Goal: Answer question/provide support

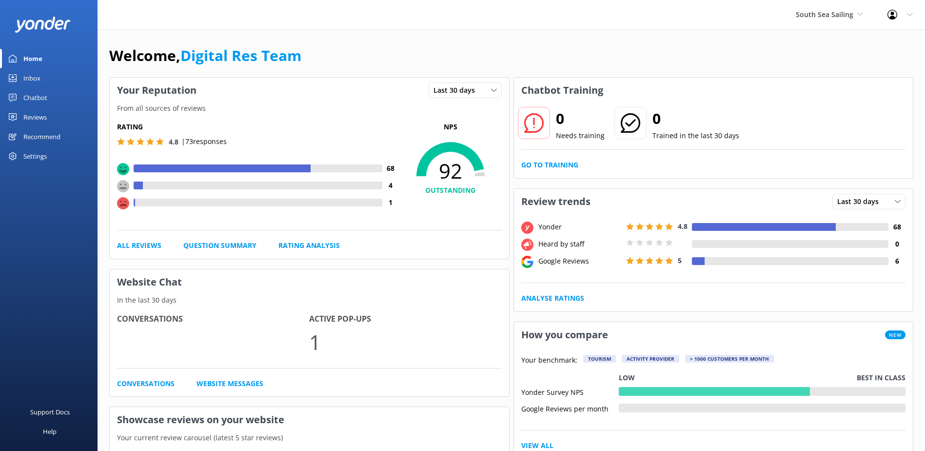
click at [35, 71] on div "Inbox" at bounding box center [31, 78] width 17 height 20
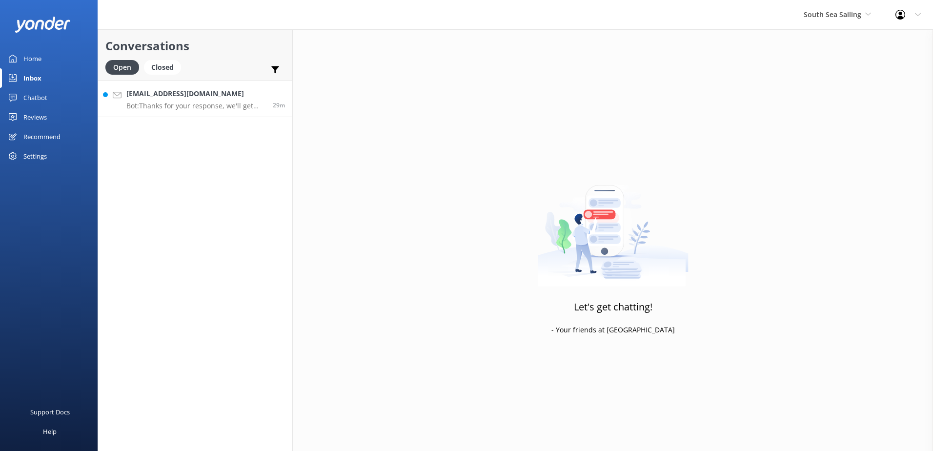
click at [171, 106] on p "Bot: Thanks for your response, we'll get back to you as soon as we can during o…" at bounding box center [195, 105] width 139 height 9
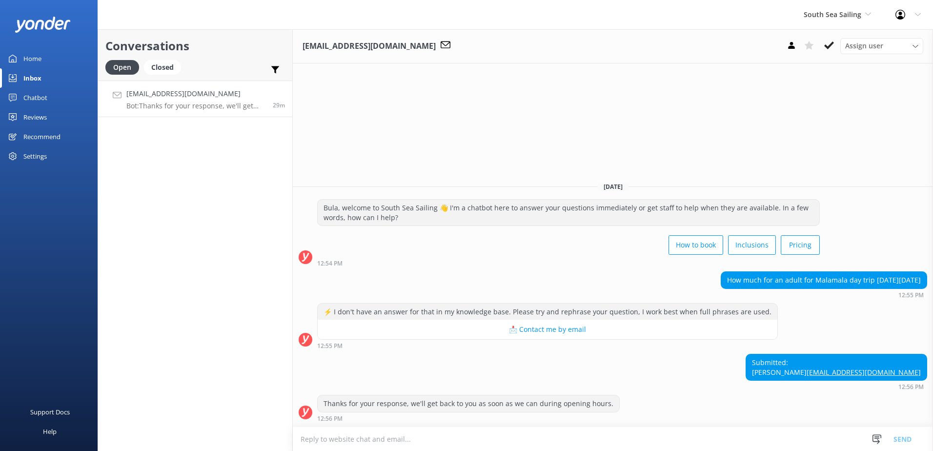
click at [472, 423] on div "Thanks for your response, we'll get back to you as soon as we can during openin…" at bounding box center [613, 411] width 640 height 32
click at [473, 435] on textarea at bounding box center [613, 439] width 640 height 24
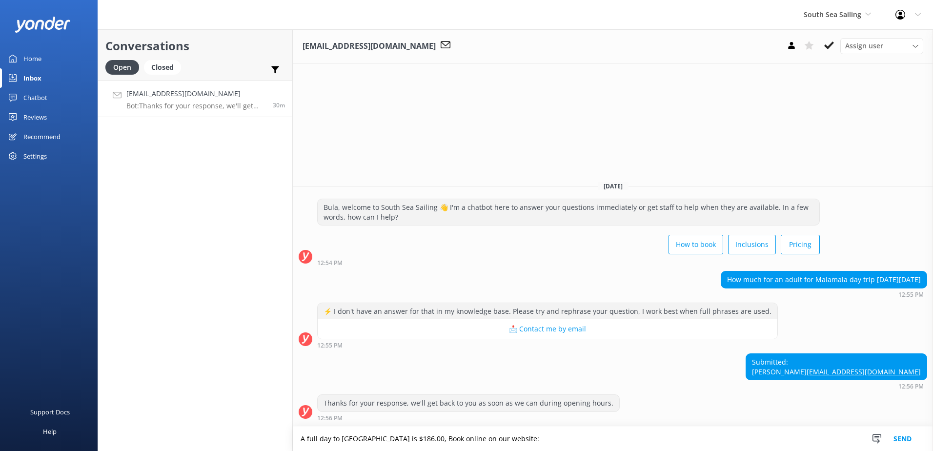
paste textarea "[URL][DOMAIN_NAME]"
type textarea "A full day to Malamala beach club is $186.00, Book online on our website: https…"
click at [893, 432] on button "Send" at bounding box center [902, 438] width 37 height 24
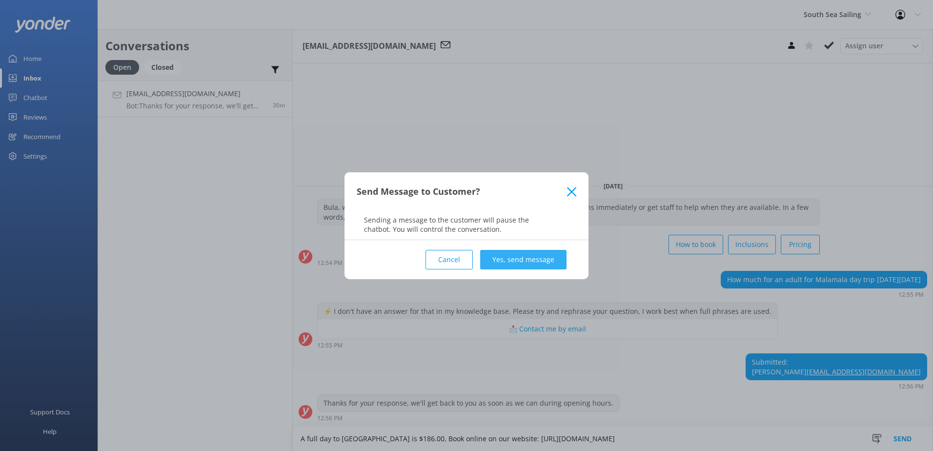
click at [514, 267] on button "Yes, send message" at bounding box center [523, 260] width 86 height 20
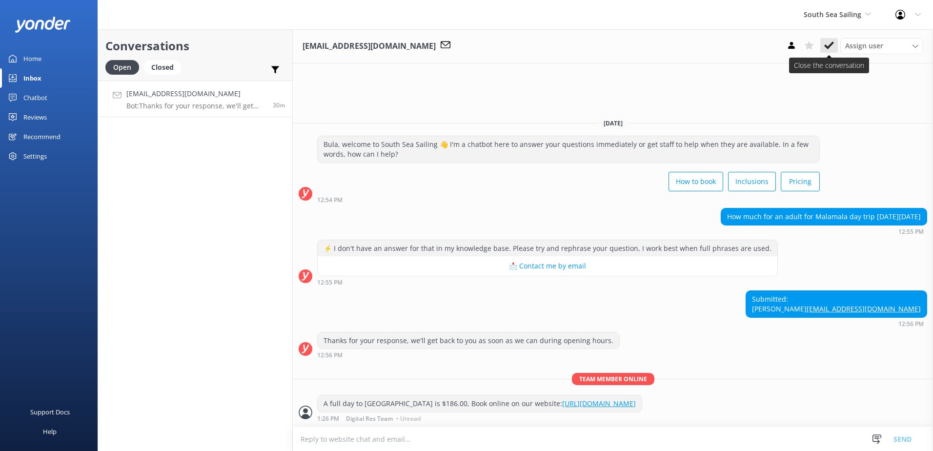
click at [824, 47] on icon at bounding box center [829, 45] width 10 height 10
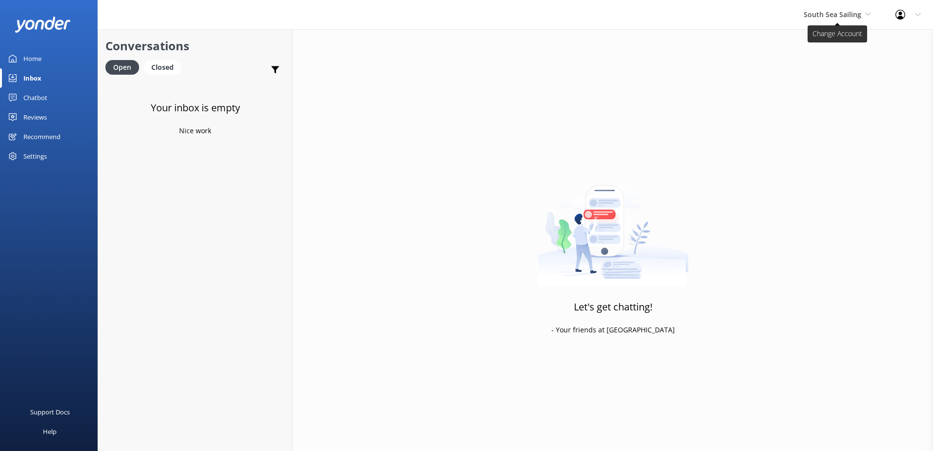
click at [844, 16] on span "South Sea Sailing" at bounding box center [832, 14] width 58 height 9
click at [830, 60] on link "South Sea Cruises" at bounding box center [840, 64] width 98 height 23
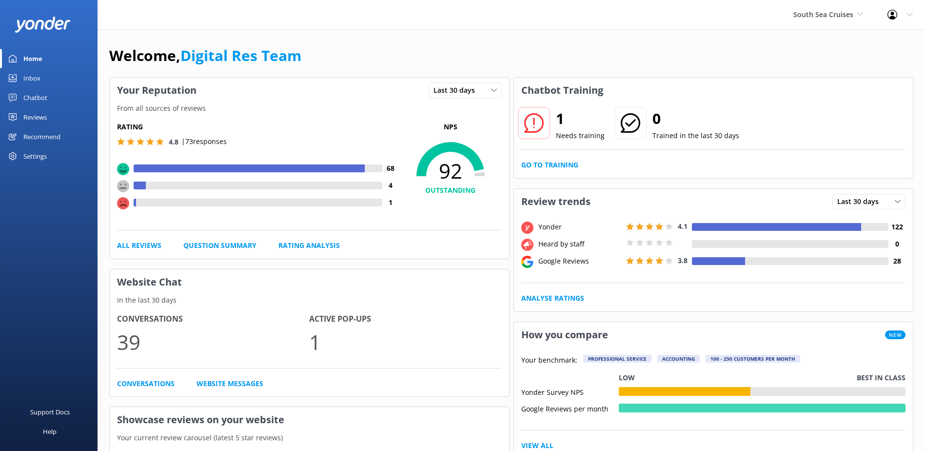
click at [28, 73] on div "Inbox" at bounding box center [31, 78] width 17 height 20
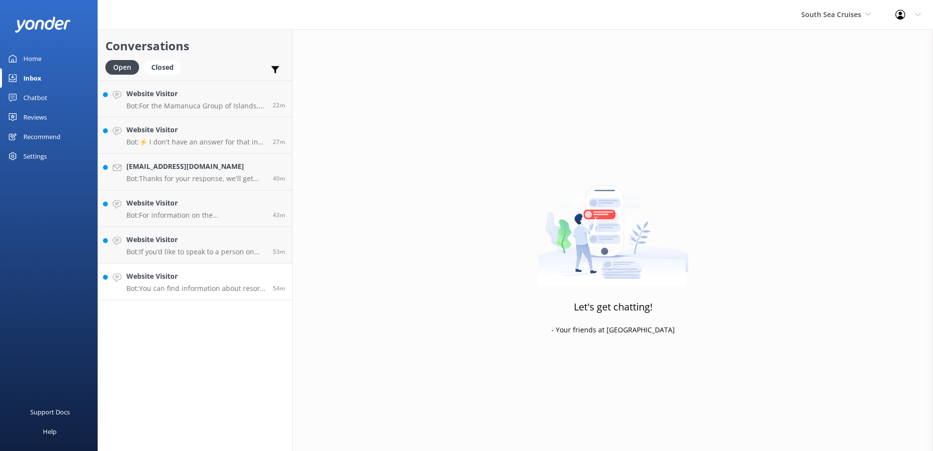
click at [210, 278] on h4 "Website Visitor" at bounding box center [195, 276] width 139 height 11
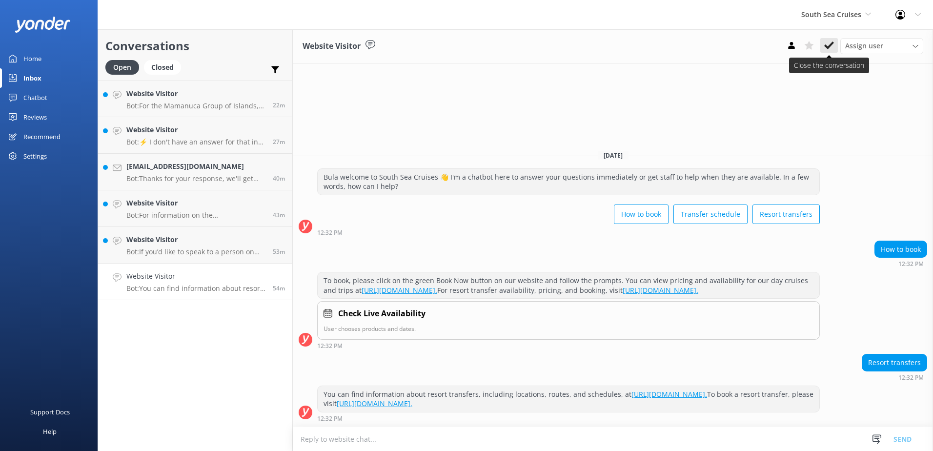
click at [833, 41] on button at bounding box center [829, 45] width 18 height 15
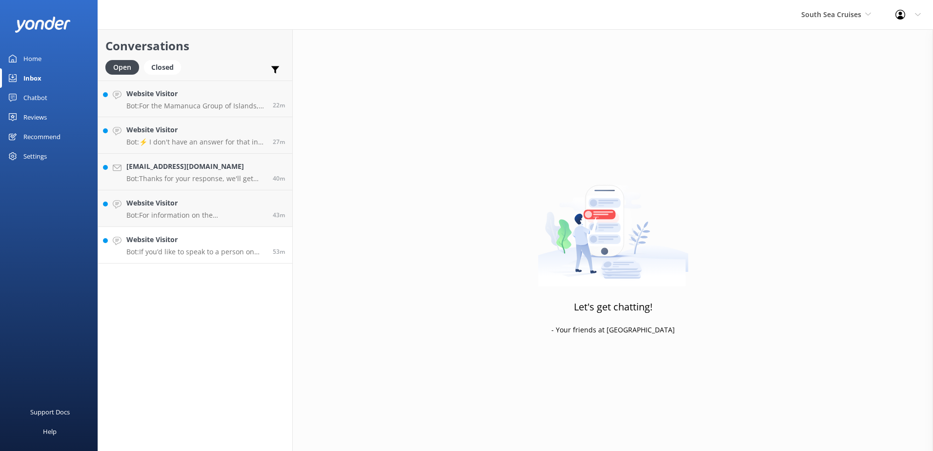
click at [202, 257] on link "Website Visitor Bot: If you’d like to speak to a person on the South Sea Cruise…" at bounding box center [195, 245] width 194 height 37
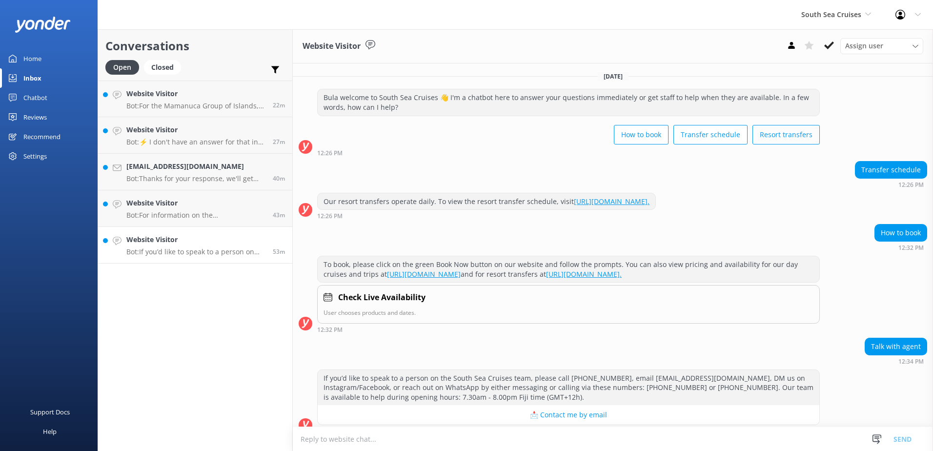
scroll to position [13, 0]
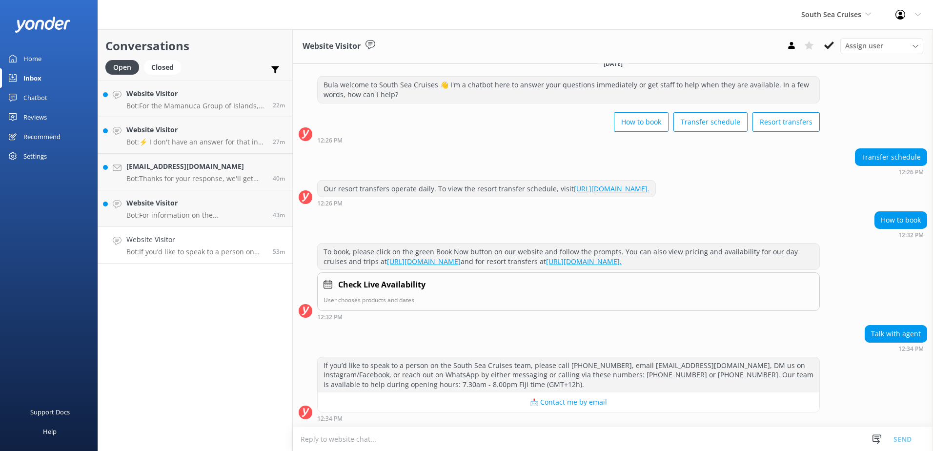
click at [826, 53] on div "Assign user [PERSON_NAME] [PERSON_NAME] Digital Res Team [PERSON_NAME] [PERSON_…" at bounding box center [852, 46] width 140 height 16
click at [830, 47] on use at bounding box center [829, 45] width 10 height 8
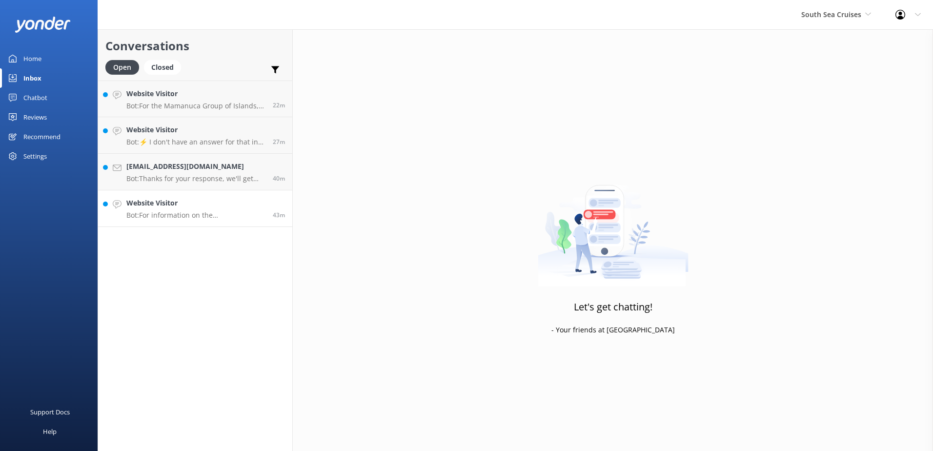
click at [177, 205] on h4 "Website Visitor" at bounding box center [195, 203] width 139 height 11
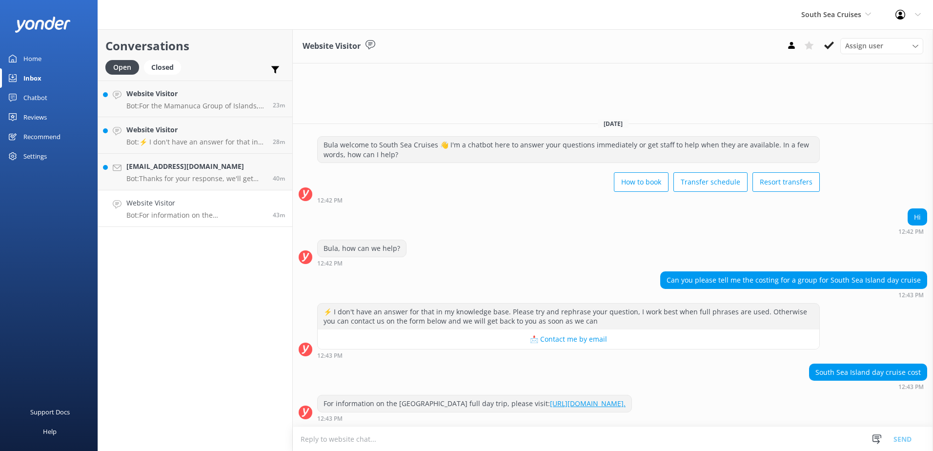
click at [38, 95] on div "Chatbot" at bounding box center [35, 98] width 24 height 20
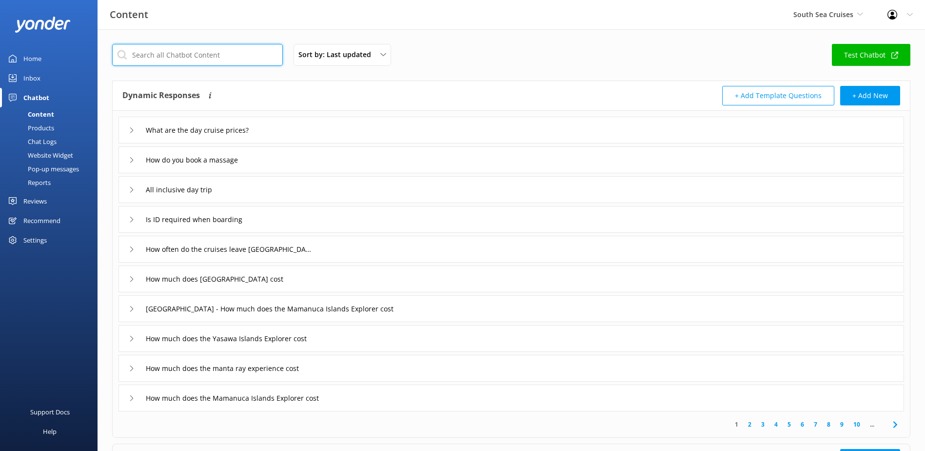
click at [180, 57] on input "text" at bounding box center [197, 55] width 171 height 22
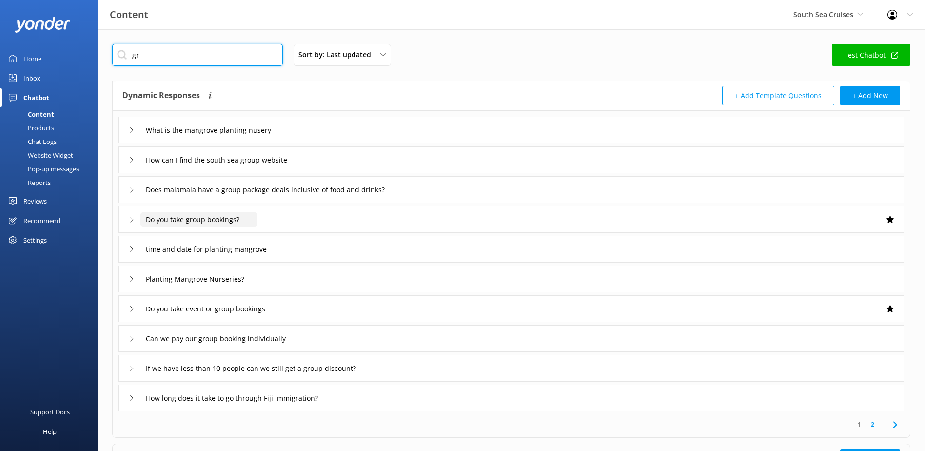
type input "gr"
click at [207, 138] on input "Do you take group bookings?" at bounding box center [216, 130] width 152 height 15
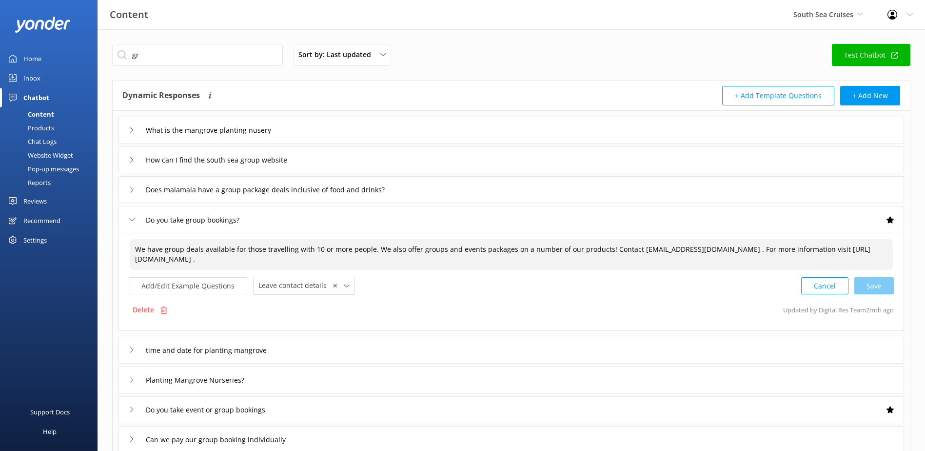
drag, startPoint x: 300, startPoint y: 257, endPoint x: 88, endPoint y: 229, distance: 214.4
click at [88, 229] on div "Content South Sea Cruises South Sea Sailing South Sea Cruises Malamala Beach Cl…" at bounding box center [462, 334] width 925 height 611
click at [33, 71] on div "Inbox" at bounding box center [31, 78] width 17 height 20
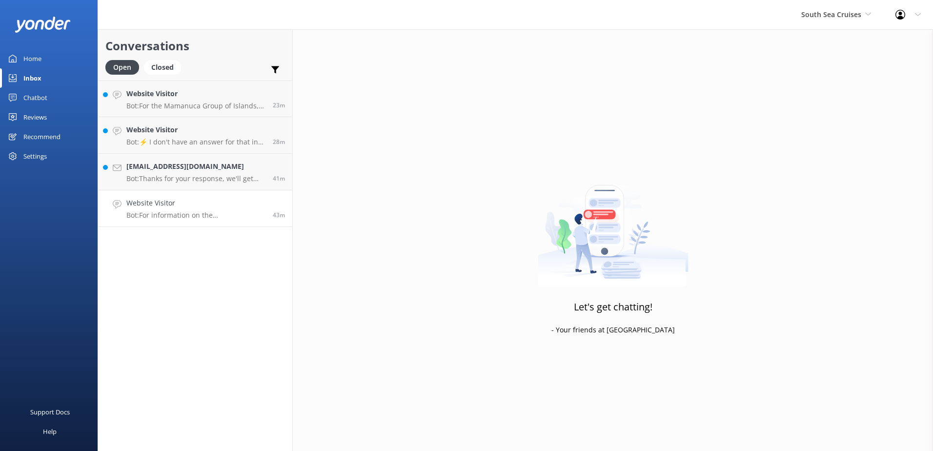
drag, startPoint x: 215, startPoint y: 213, endPoint x: 236, endPoint y: 215, distance: 21.1
click at [215, 213] on p "Bot: For information on the South Sea Island full day trip, please visit: https…" at bounding box center [195, 215] width 139 height 9
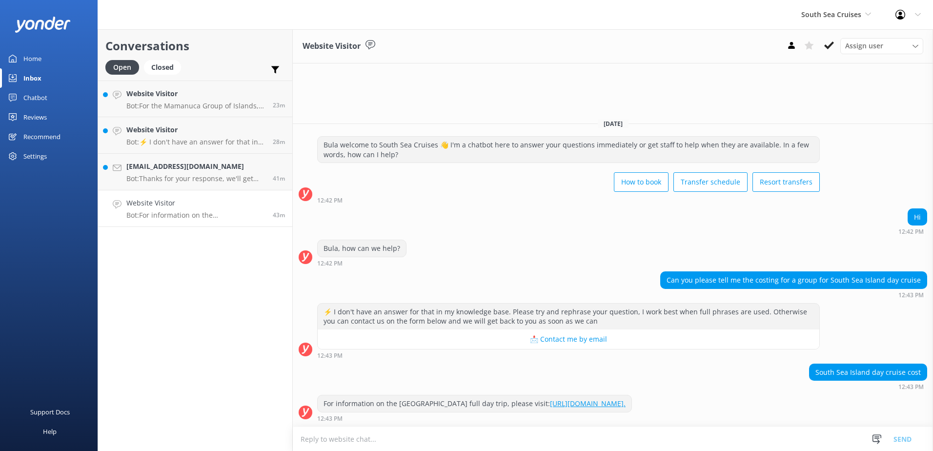
drag, startPoint x: 477, startPoint y: 437, endPoint x: 470, endPoint y: 433, distance: 7.9
click at [476, 437] on textarea at bounding box center [613, 439] width 640 height 24
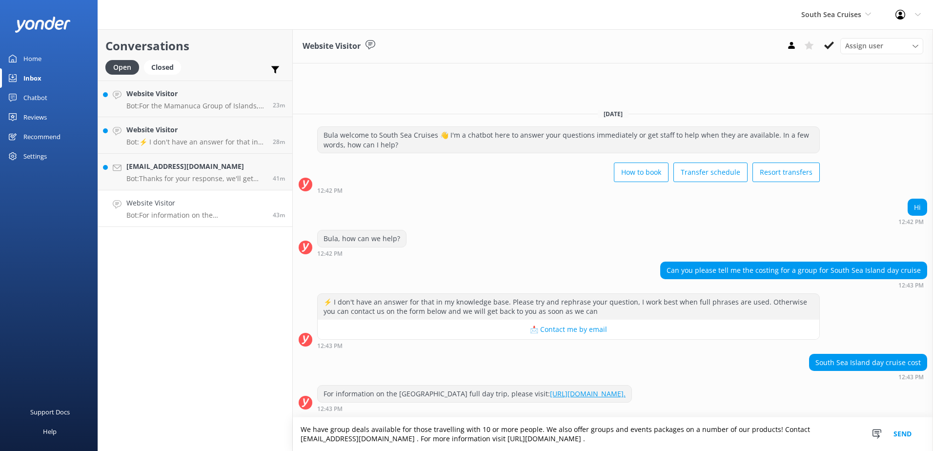
type textarea "We have group deals available for those travelling with 10 or more people. We a…"
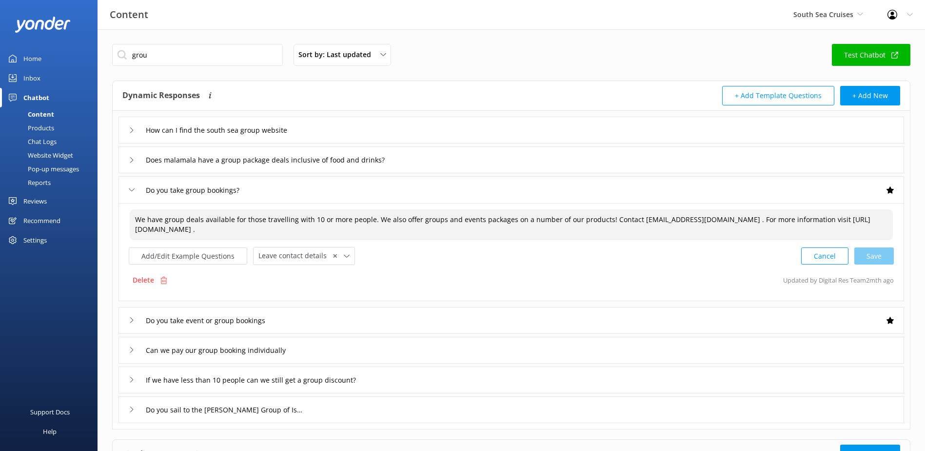
click at [88, 200] on div "Content South Sea Cruises South Sea Sailing South Sea Cruises Malamala Beach Cl…" at bounding box center [462, 282] width 925 height 506
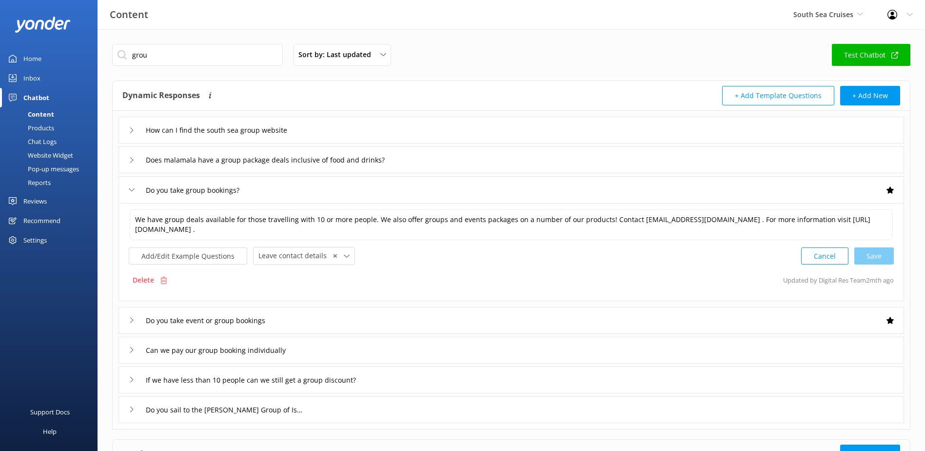
click at [40, 86] on link "Inbox" at bounding box center [49, 78] width 98 height 20
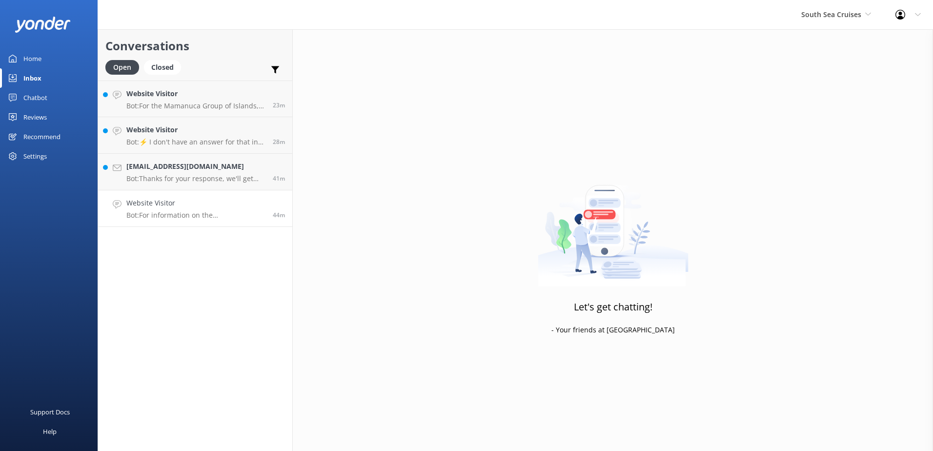
click at [194, 196] on link "Website Visitor Bot: For information on the [GEOGRAPHIC_DATA] full day trip, pl…" at bounding box center [195, 208] width 194 height 37
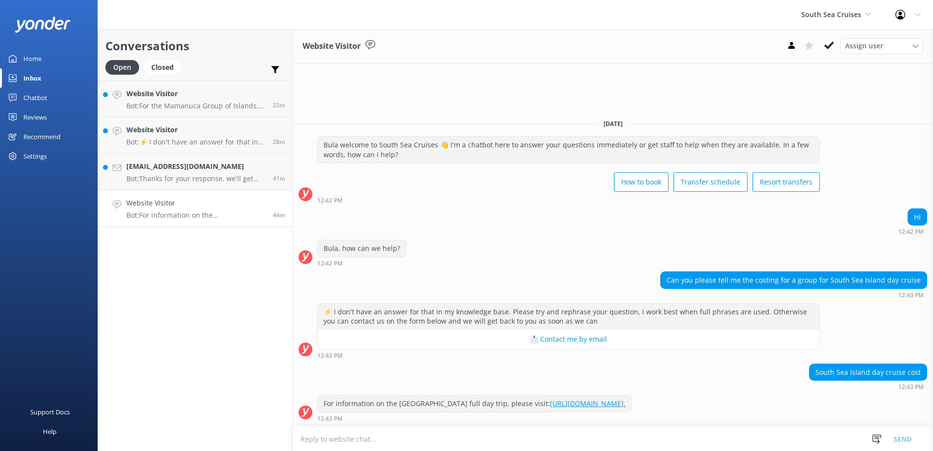
click at [193, 205] on h4 "Website Visitor" at bounding box center [195, 203] width 139 height 11
click at [403, 431] on textarea at bounding box center [613, 439] width 640 height 24
paste textarea "We have group deals available for those travelling with 10 or more people. We a…"
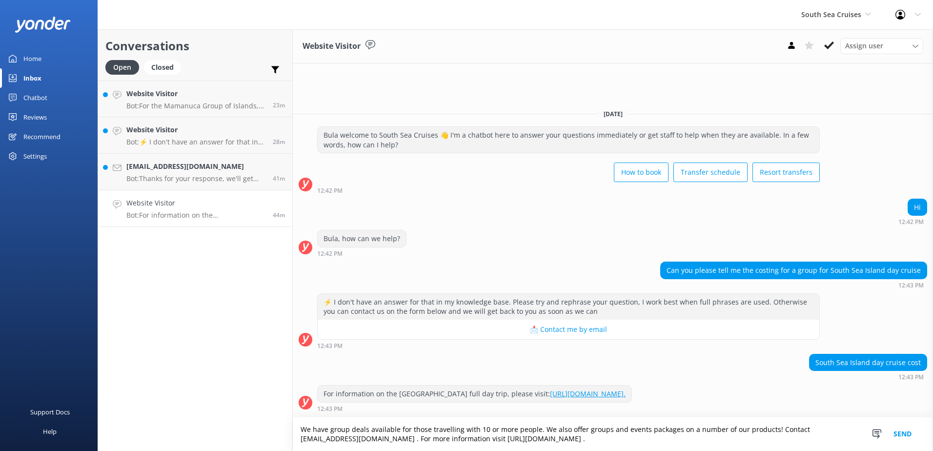
drag, startPoint x: 538, startPoint y: 428, endPoint x: 769, endPoint y: 427, distance: 231.7
click at [769, 427] on textarea "We have group deals available for those travelling with 10 or more people. We a…" at bounding box center [613, 434] width 640 height 34
drag, startPoint x: 623, startPoint y: 429, endPoint x: 565, endPoint y: 429, distance: 58.0
click at [565, 429] on textarea "We have group deals available for those travelling with 10 or more people. Cont…" at bounding box center [613, 434] width 640 height 34
paste textarea "sale"
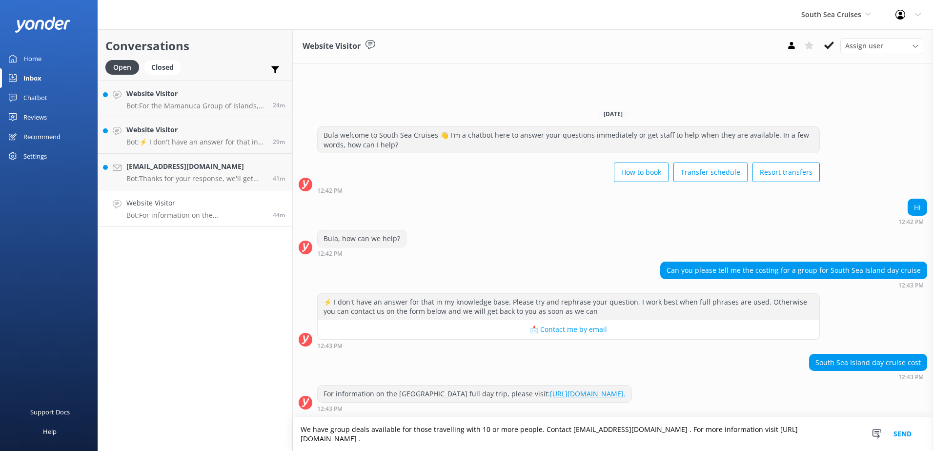
type textarea "We have group deals available for those travelling with 10 or more people. Cont…"
click at [901, 432] on button "Send" at bounding box center [902, 434] width 37 height 34
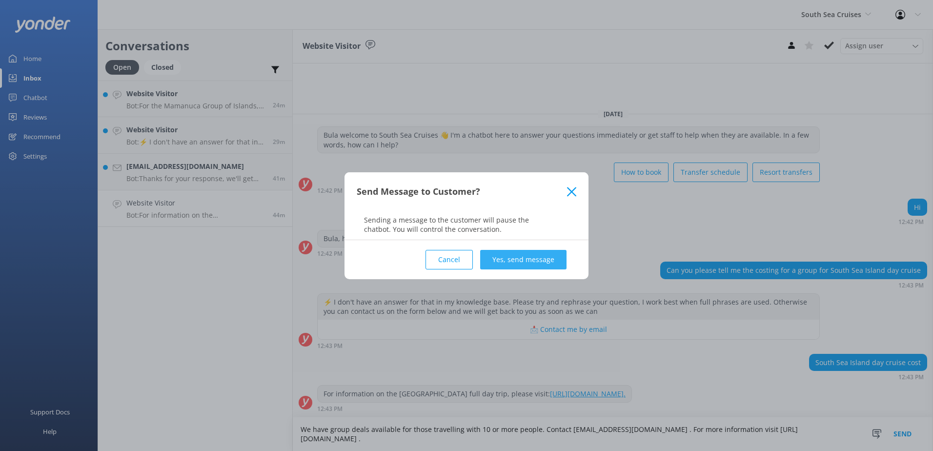
click at [525, 261] on button "Yes, send message" at bounding box center [523, 260] width 86 height 20
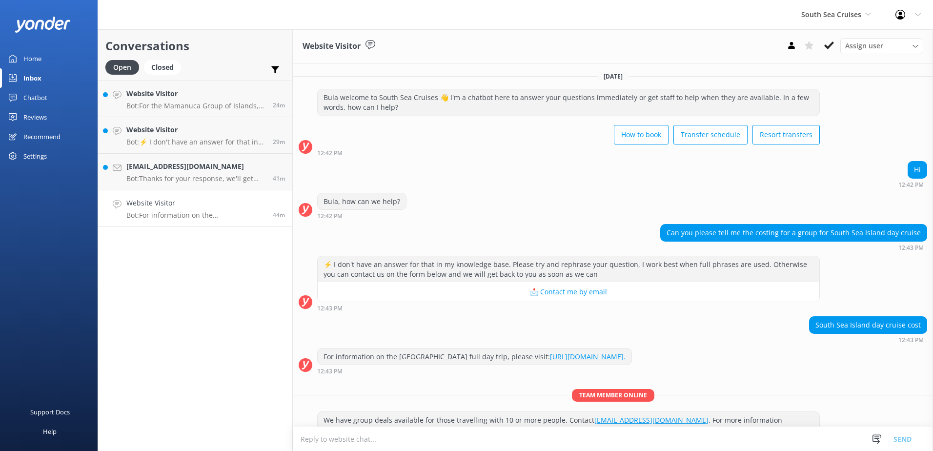
scroll to position [26, 0]
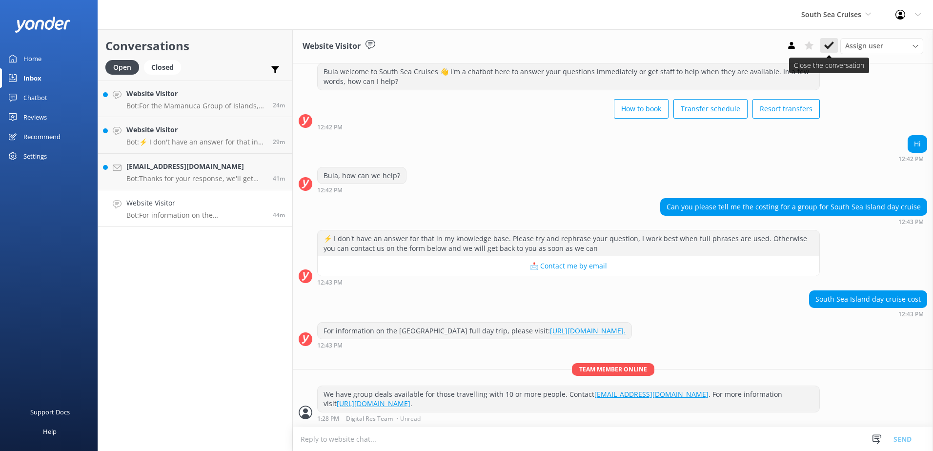
click at [831, 47] on icon at bounding box center [829, 45] width 10 height 10
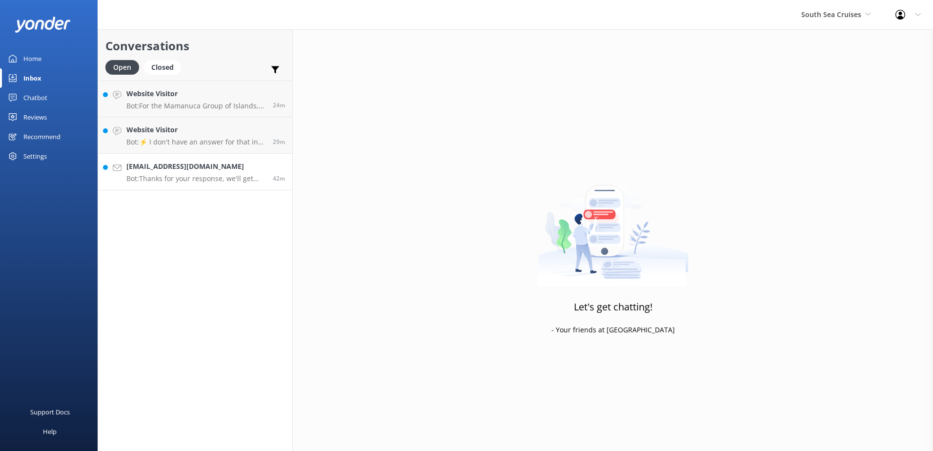
click at [193, 167] on h4 "[EMAIL_ADDRESS][DOMAIN_NAME]" at bounding box center [195, 166] width 139 height 11
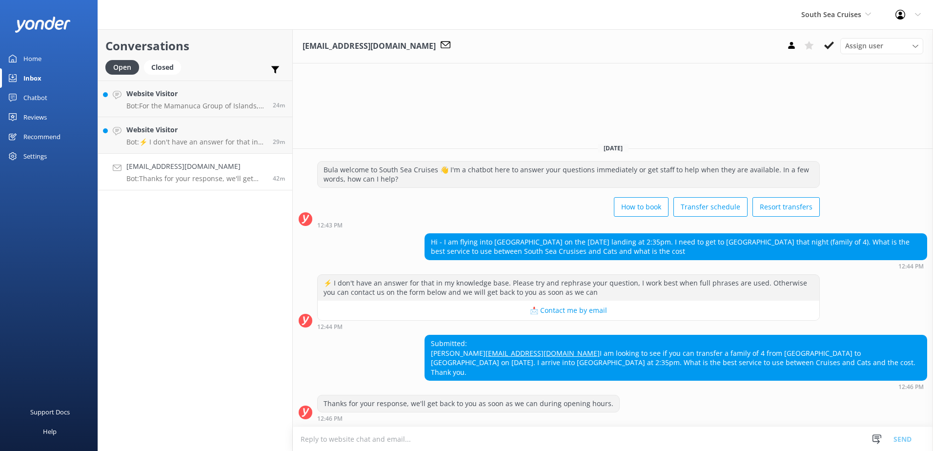
click at [602, 444] on textarea at bounding box center [613, 439] width 640 height 24
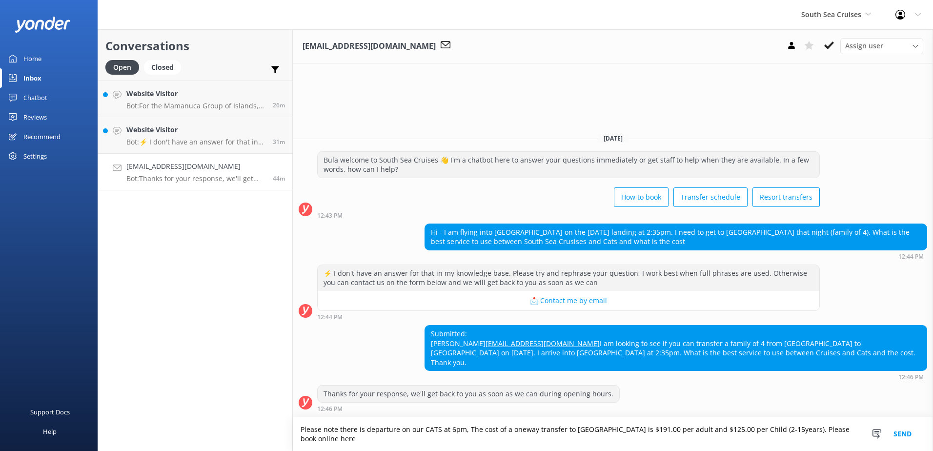
drag, startPoint x: 317, startPoint y: 435, endPoint x: 250, endPoint y: 418, distance: 68.5
click at [250, 418] on div "Conversations Open Closed Important Assigned to me Unassigned Website Visitor B…" at bounding box center [515, 239] width 835 height 421
paste textarea "-way transfer to [GEOGRAPHIC_DATA] is $191.00 per adult and $125.00 per Child (…"
type textarea "Please note there is departure on our CATS at 6pm, The cost of a one-way transf…"
click at [899, 435] on button "Send" at bounding box center [902, 434] width 37 height 34
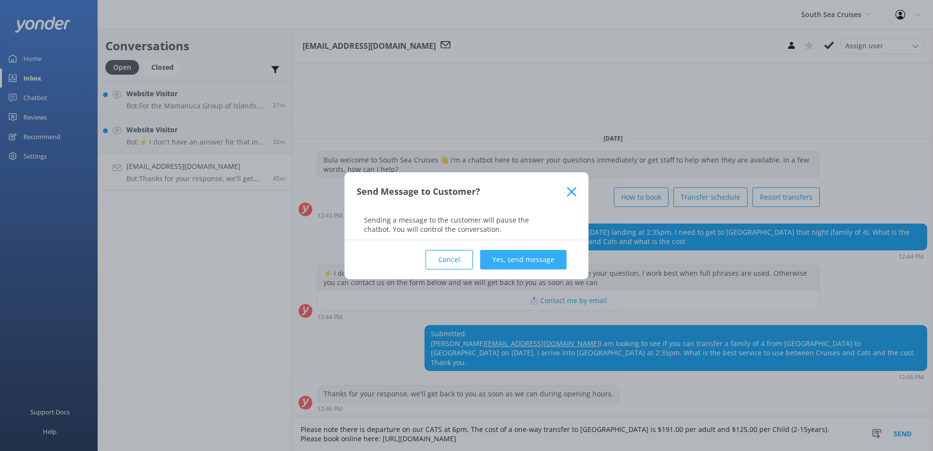
click at [547, 257] on button "Yes, send message" at bounding box center [523, 260] width 86 height 20
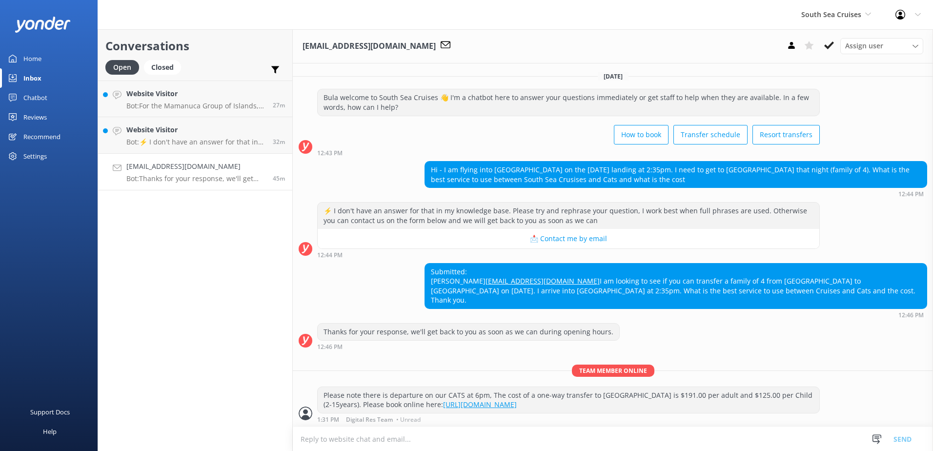
scroll to position [10, 0]
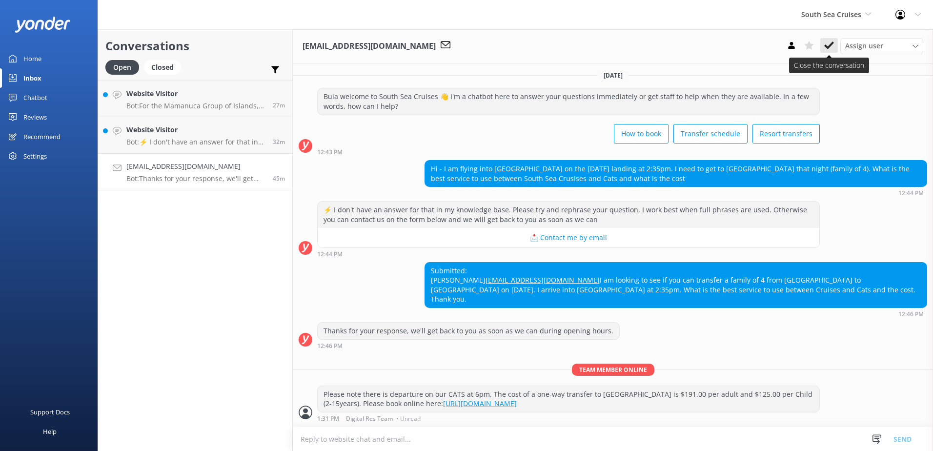
click at [831, 45] on use at bounding box center [829, 45] width 10 height 8
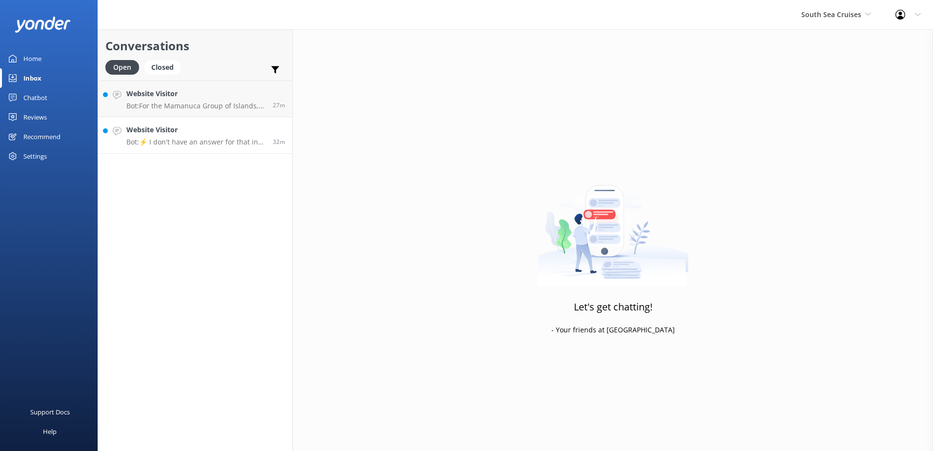
click at [195, 135] on h4 "Website Visitor" at bounding box center [195, 129] width 139 height 11
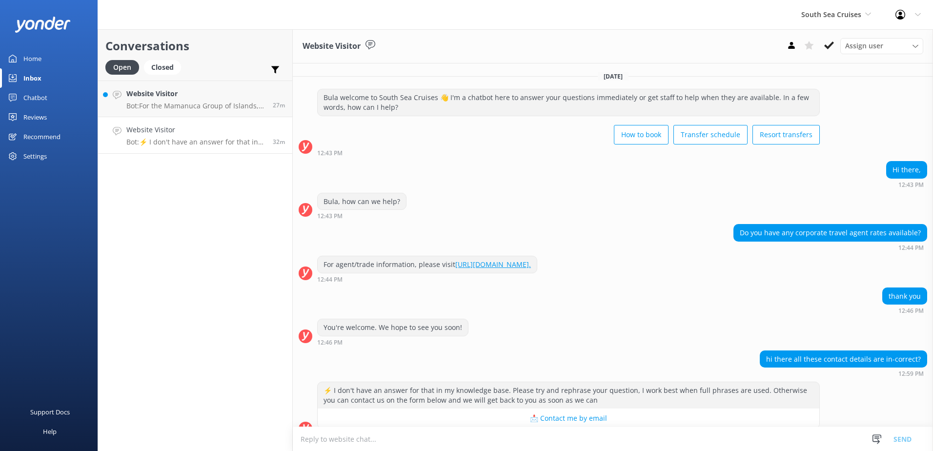
scroll to position [108, 0]
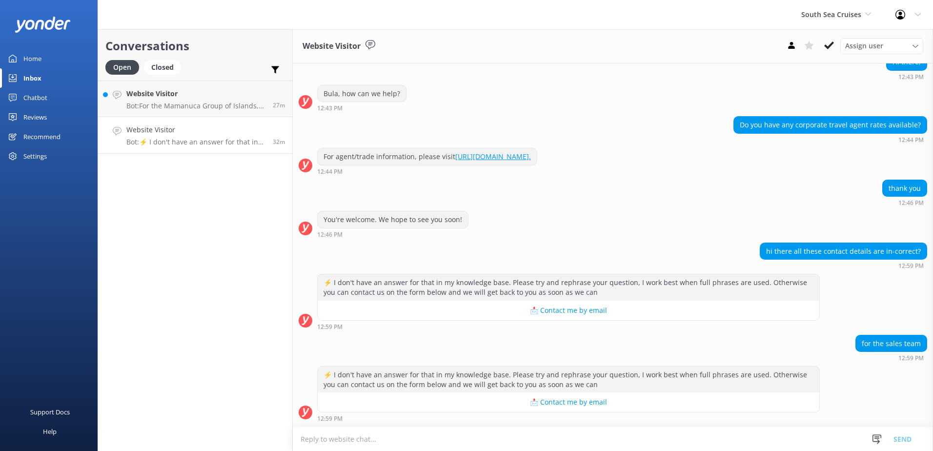
click at [413, 440] on textarea at bounding box center [613, 439] width 640 height 24
click at [420, 442] on textarea "Please email our sales team on" at bounding box center [613, 438] width 640 height 24
paste textarea "[EMAIL_ADDRESS][DOMAIN_NAME]"
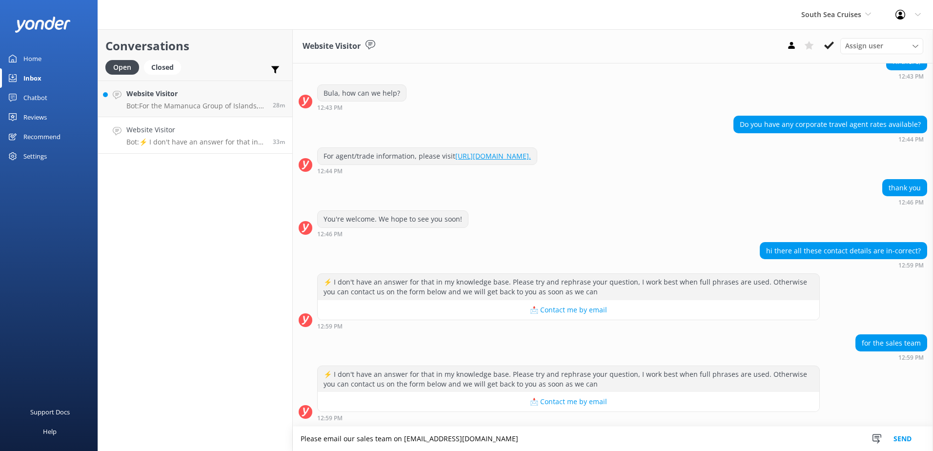
type textarea "Please email our sales team on [EMAIL_ADDRESS][DOMAIN_NAME]"
click at [905, 435] on button "Send" at bounding box center [902, 438] width 37 height 24
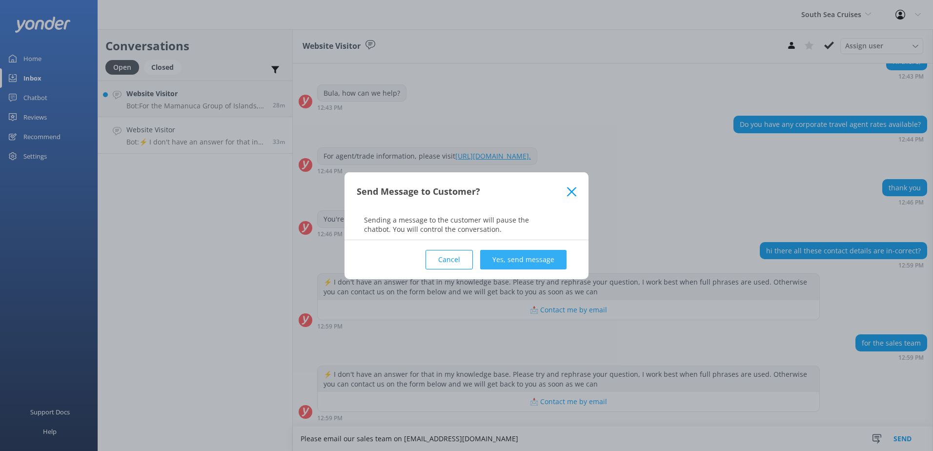
click at [514, 256] on button "Yes, send message" at bounding box center [523, 260] width 86 height 20
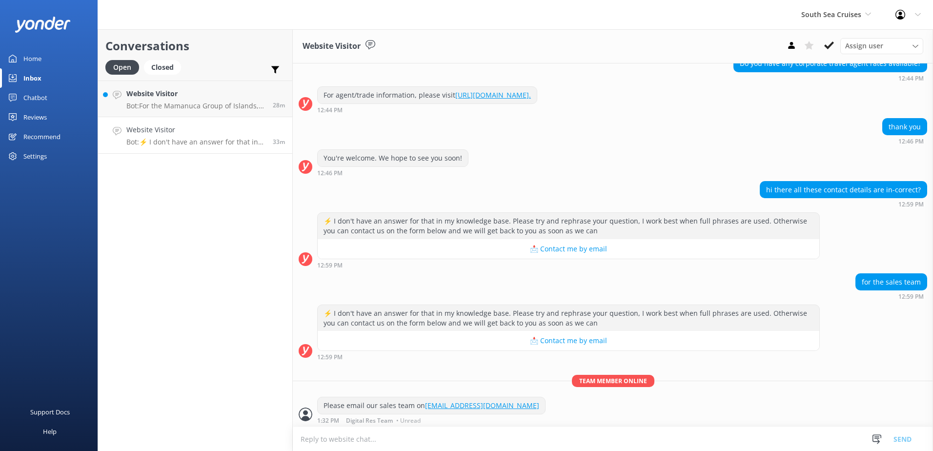
scroll to position [171, 0]
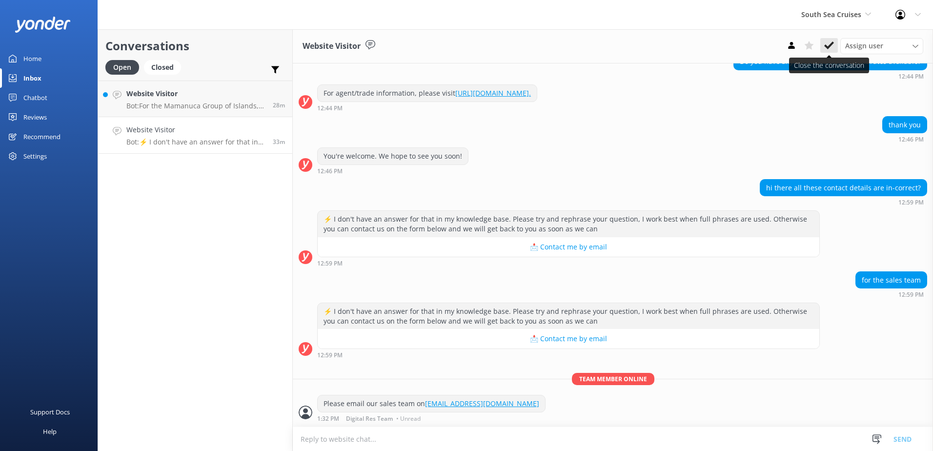
click at [833, 43] on use at bounding box center [829, 45] width 10 height 8
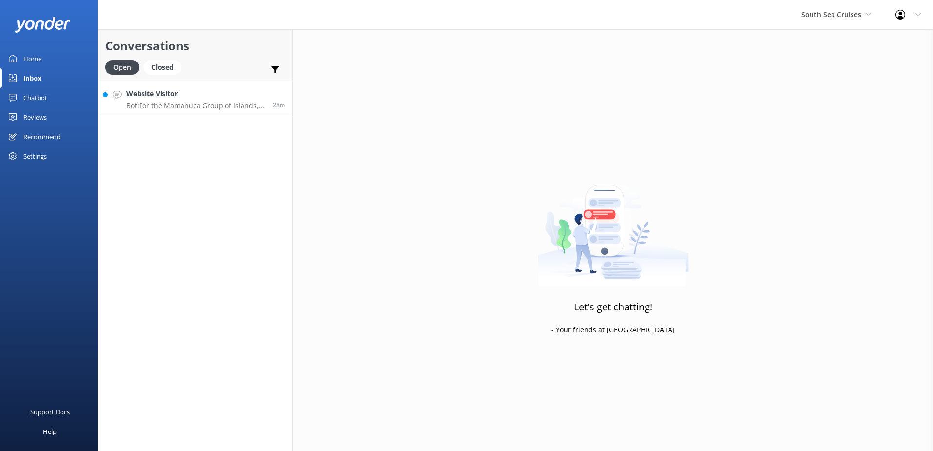
click at [218, 95] on h4 "Website Visitor" at bounding box center [195, 93] width 139 height 11
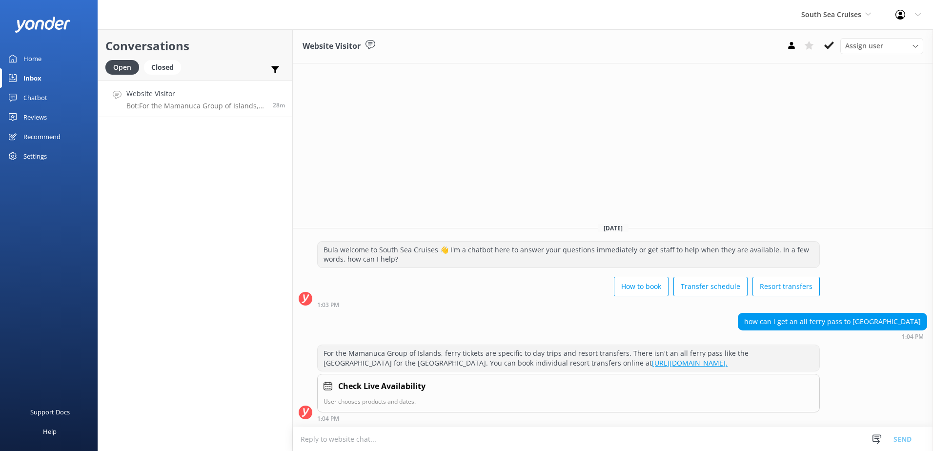
click at [838, 45] on div "Assign user [PERSON_NAME] [PERSON_NAME] Digital Res Team [PERSON_NAME] [PERSON_…" at bounding box center [852, 46] width 140 height 16
click at [831, 47] on icon at bounding box center [829, 45] width 10 height 10
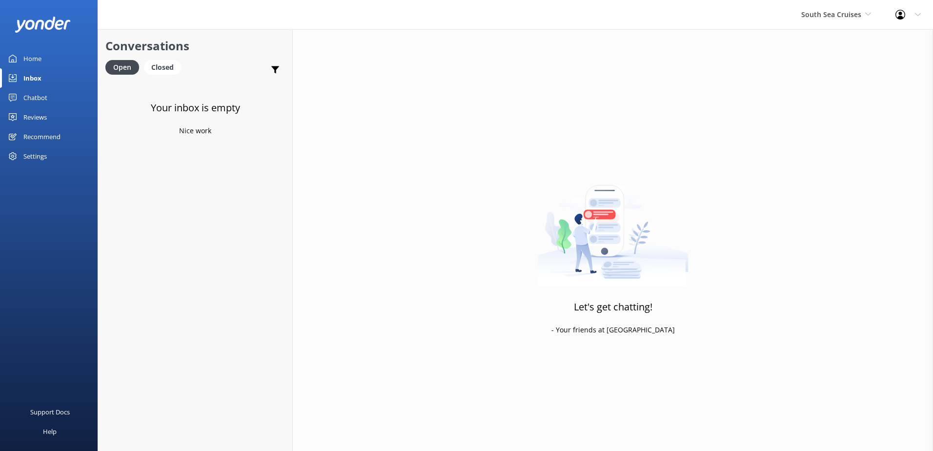
drag, startPoint x: 842, startPoint y: 18, endPoint x: 841, endPoint y: 24, distance: 6.4
click at [842, 18] on span "South Sea Cruises" at bounding box center [831, 14] width 60 height 9
click at [823, 85] on link "Malamala Beach Club" at bounding box center [838, 87] width 98 height 23
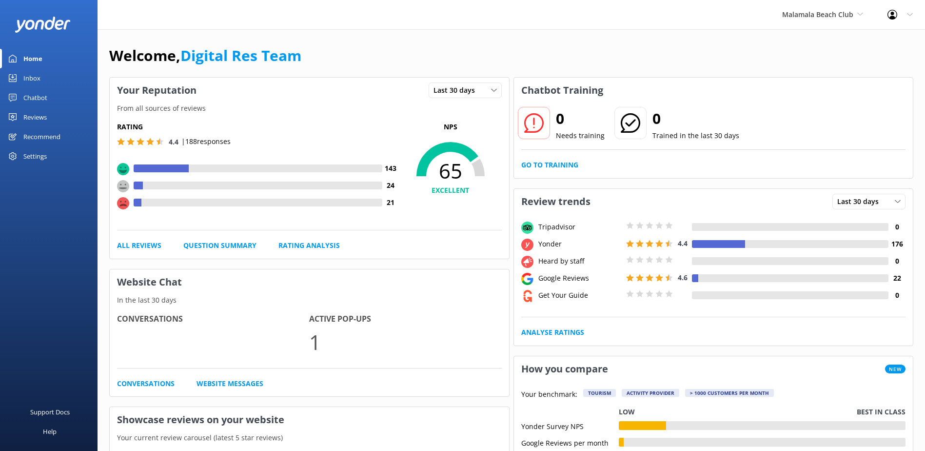
click at [37, 81] on div "Inbox" at bounding box center [31, 78] width 17 height 20
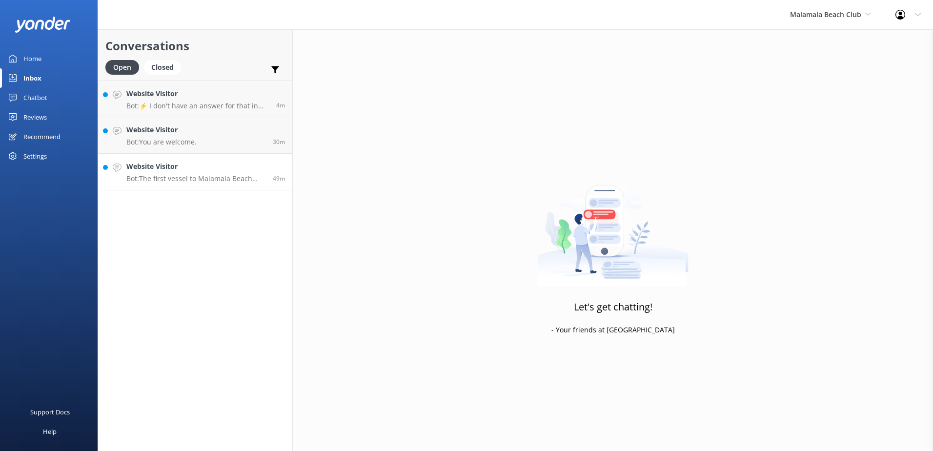
click at [202, 179] on p "Bot: The first vessel to Malamala Beach Club departs from [GEOGRAPHIC_DATA] at …" at bounding box center [195, 178] width 139 height 9
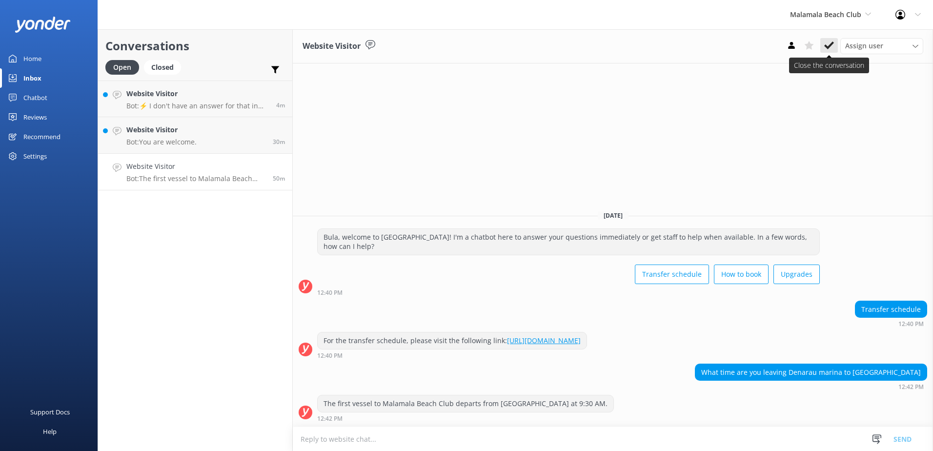
click at [827, 52] on button at bounding box center [829, 45] width 18 height 15
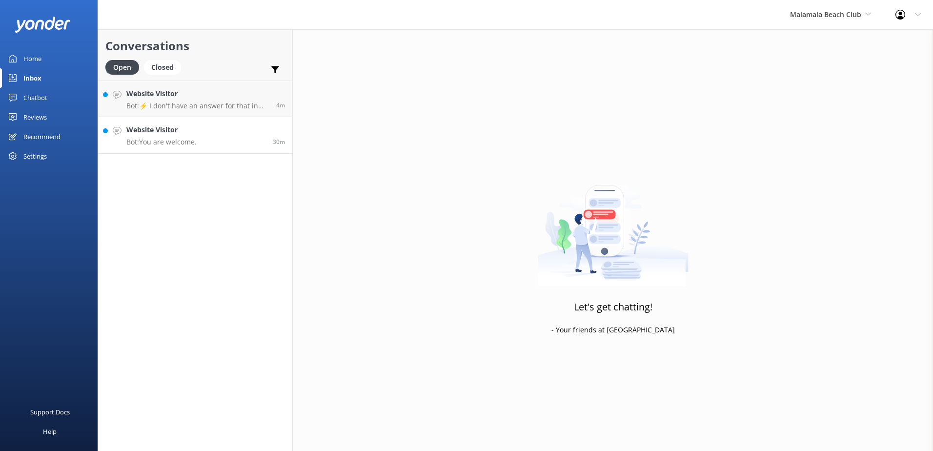
click at [201, 148] on link "Website Visitor Bot: You are welcome. 30m" at bounding box center [195, 135] width 194 height 37
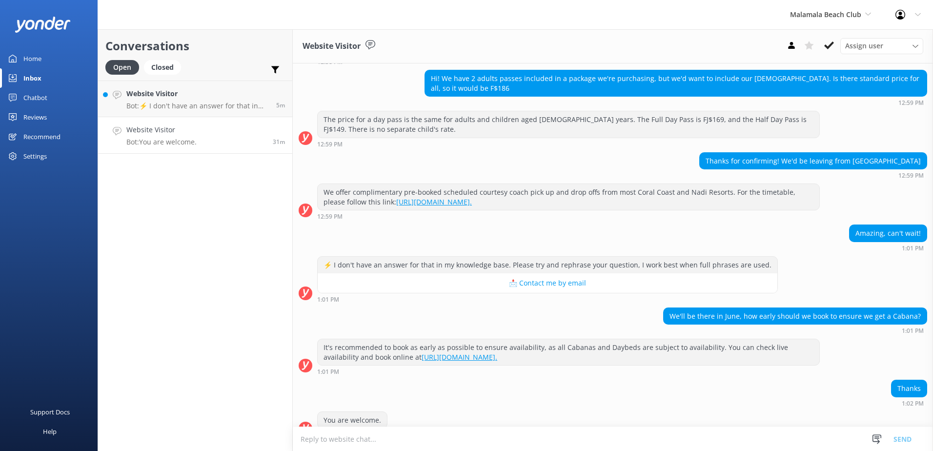
scroll to position [107, 0]
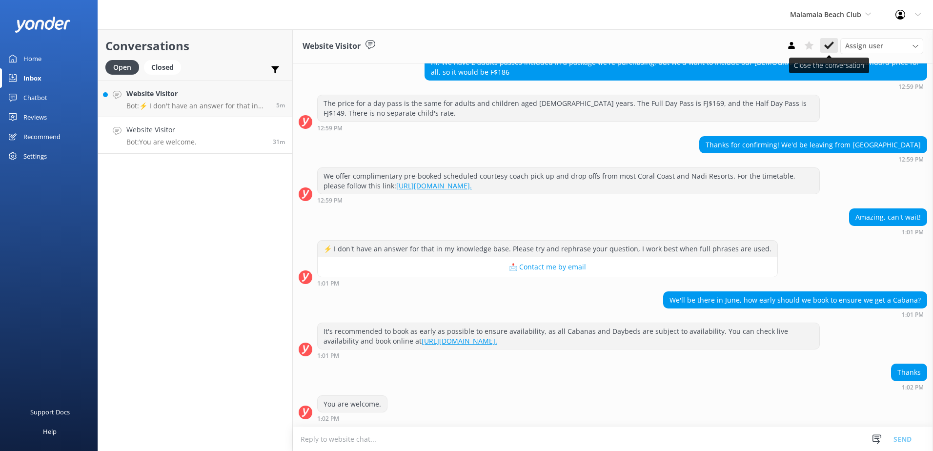
click at [830, 48] on icon at bounding box center [829, 45] width 10 height 10
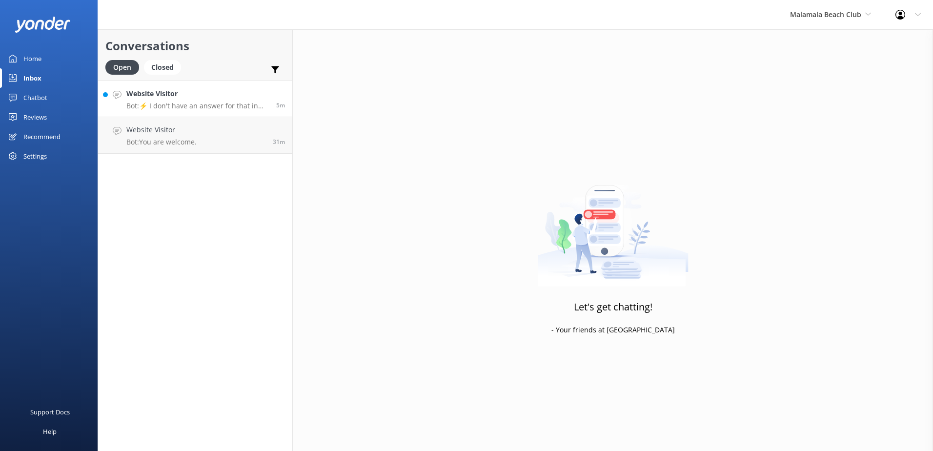
click at [241, 96] on h4 "Website Visitor" at bounding box center [197, 93] width 142 height 11
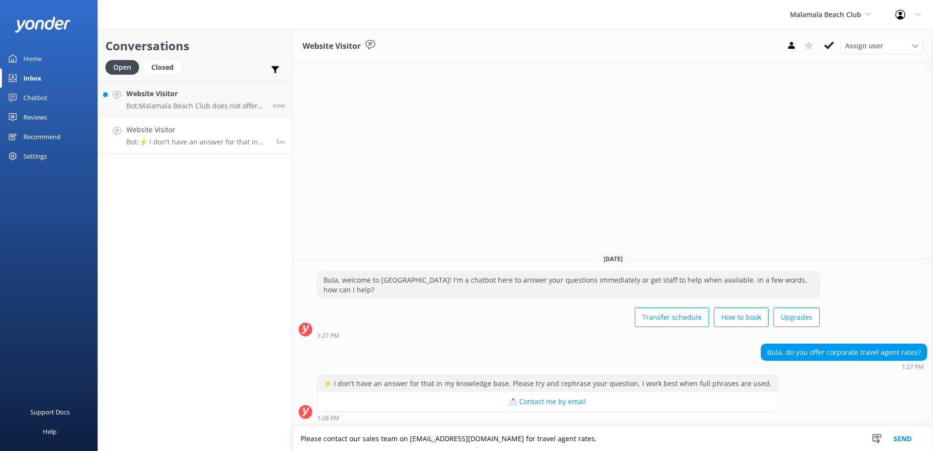
type textarea "Please contact our sales team on [EMAIL_ADDRESS][DOMAIN_NAME] for travel agent …"
click at [900, 438] on button "Send" at bounding box center [902, 438] width 37 height 24
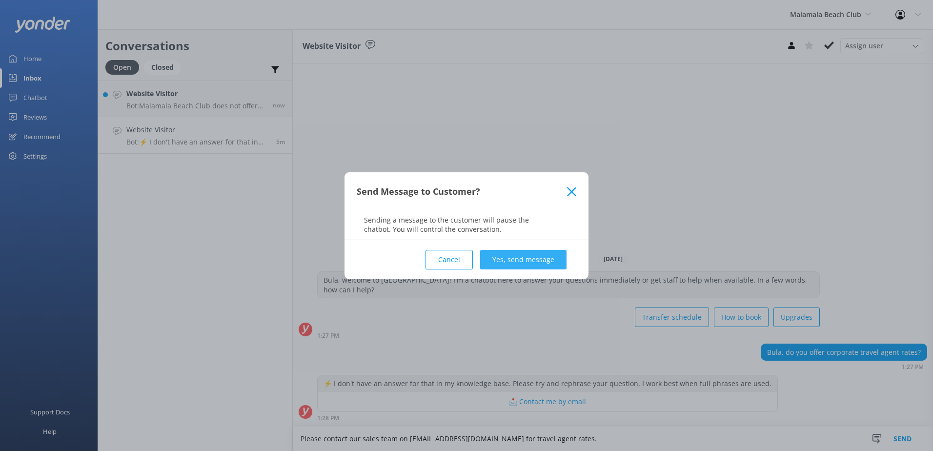
click at [547, 252] on button "Yes, send message" at bounding box center [523, 260] width 86 height 20
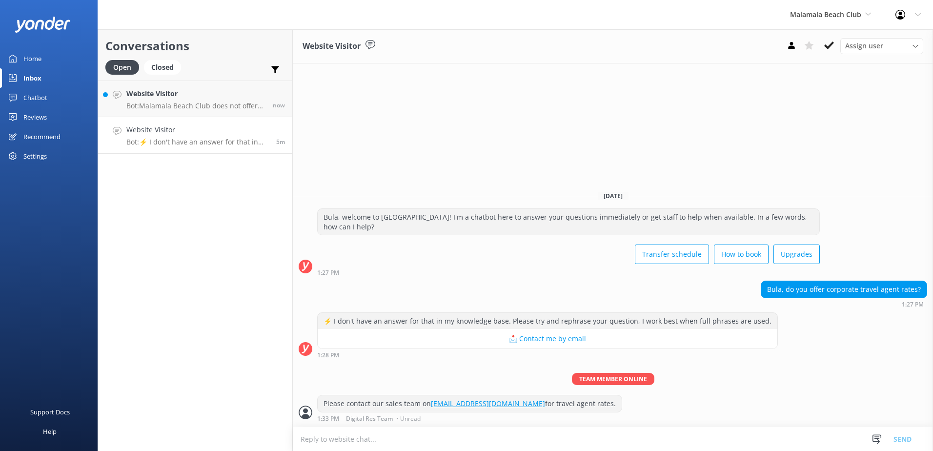
click at [827, 45] on icon at bounding box center [829, 45] width 10 height 10
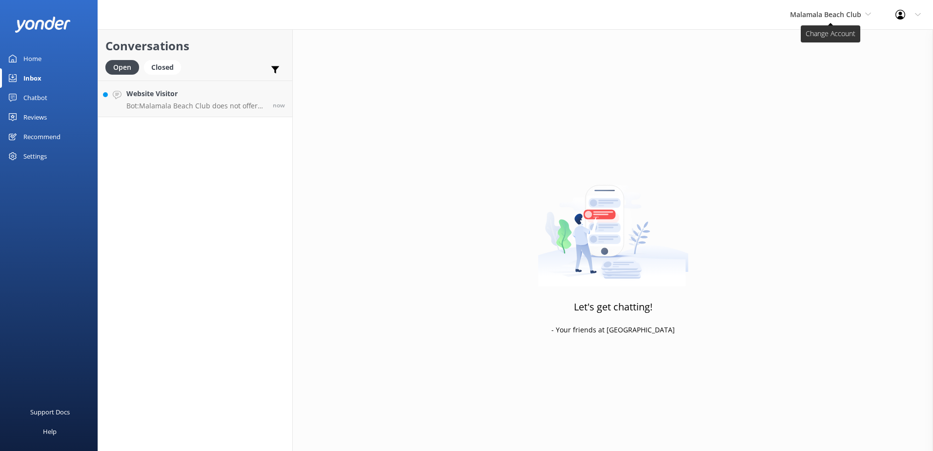
click at [836, 11] on span "Malamala Beach Club" at bounding box center [825, 14] width 71 height 9
click at [826, 113] on link "Awesome Adventures Fiji" at bounding box center [827, 111] width 98 height 23
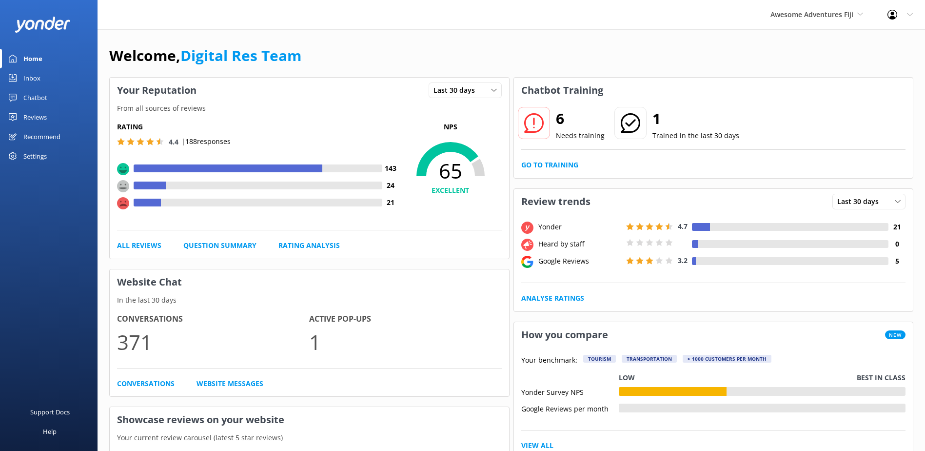
click at [41, 76] on link "Inbox" at bounding box center [49, 78] width 98 height 20
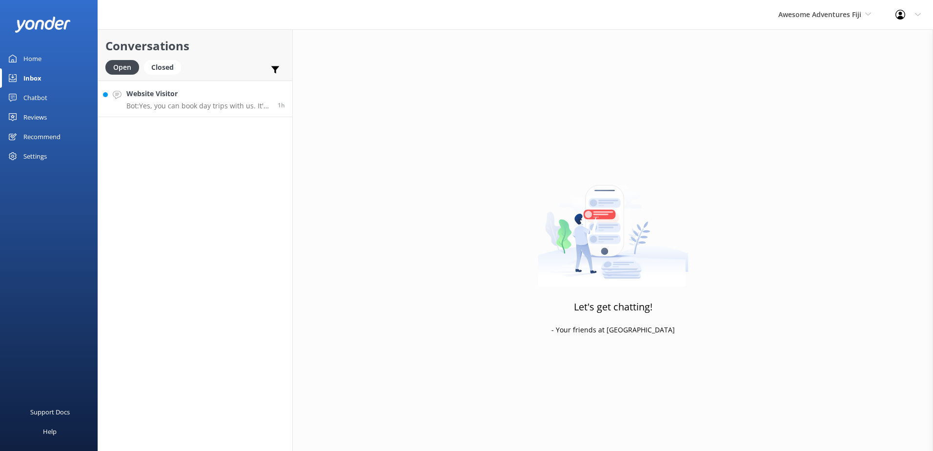
click at [187, 107] on p "Bot: Yes, you can book day trips with us. It's best to pre-book and pre-pay in …" at bounding box center [198, 105] width 144 height 9
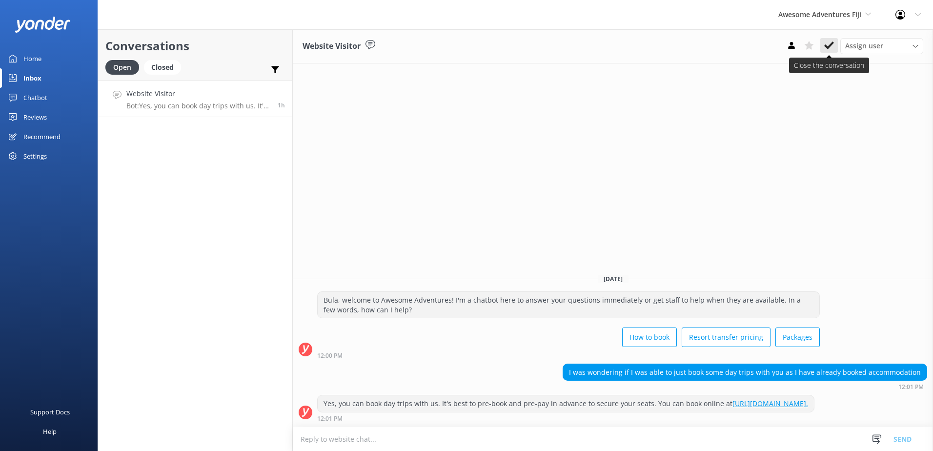
click at [833, 41] on icon at bounding box center [829, 45] width 10 height 10
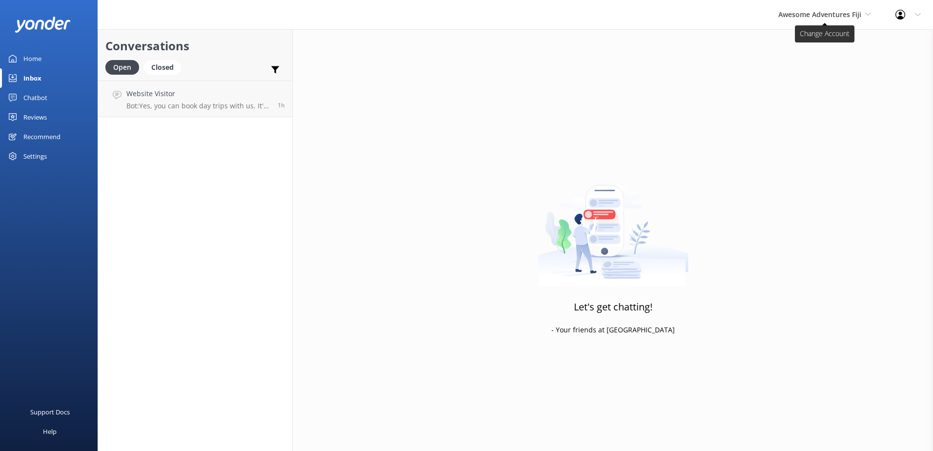
click at [839, 16] on span "Awesome Adventures Fiji" at bounding box center [819, 14] width 83 height 9
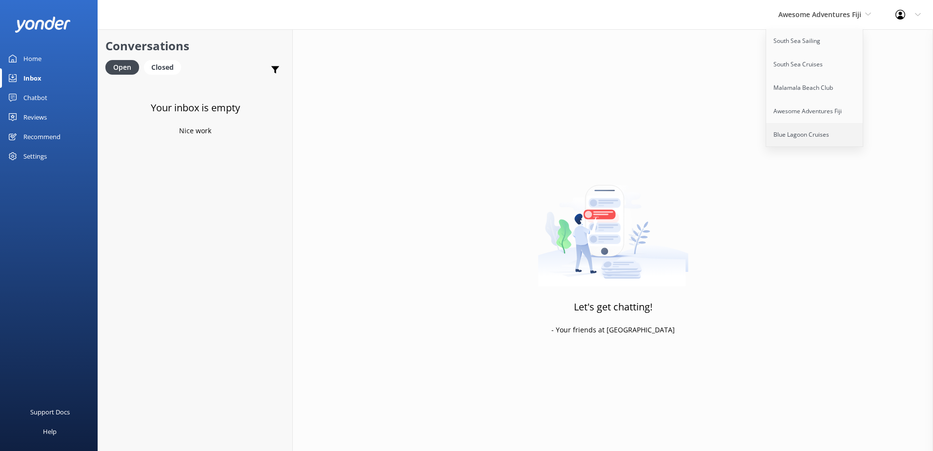
click at [813, 138] on link "Blue Lagoon Cruises" at bounding box center [815, 134] width 98 height 23
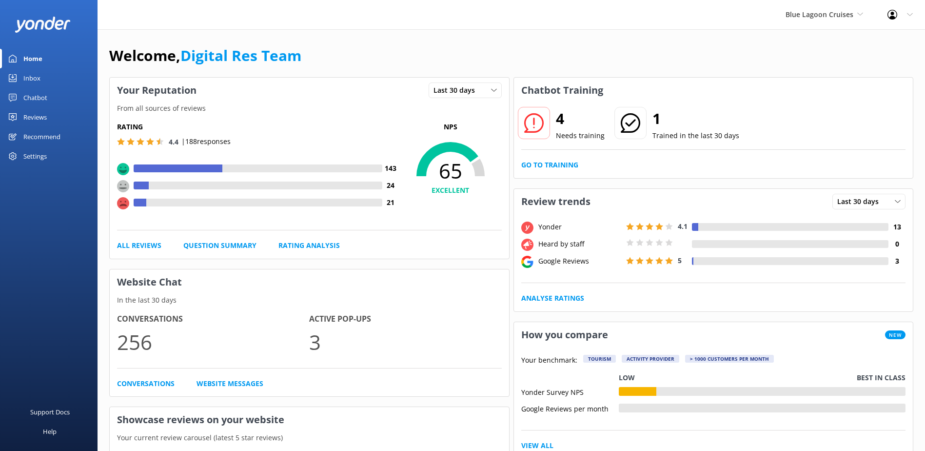
click at [42, 79] on link "Inbox" at bounding box center [49, 78] width 98 height 20
